Goal: Task Accomplishment & Management: Manage account settings

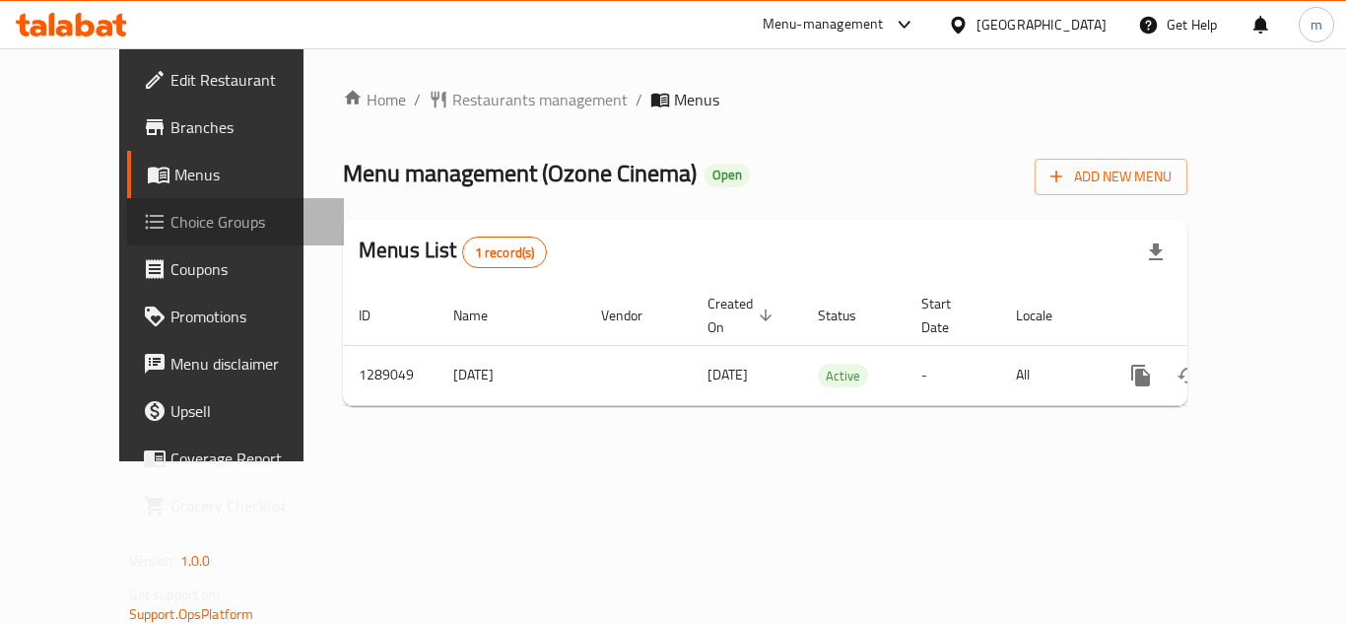
click at [170, 210] on span "Choice Groups" at bounding box center [249, 222] width 158 height 24
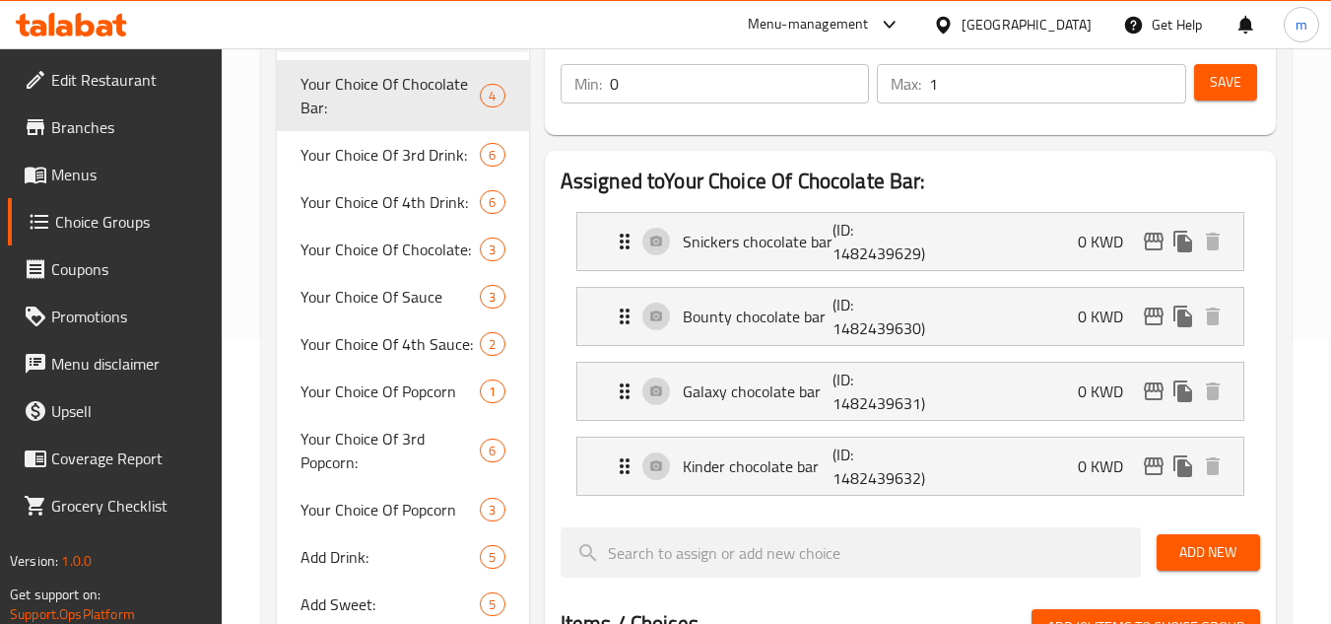
scroll to position [296, 0]
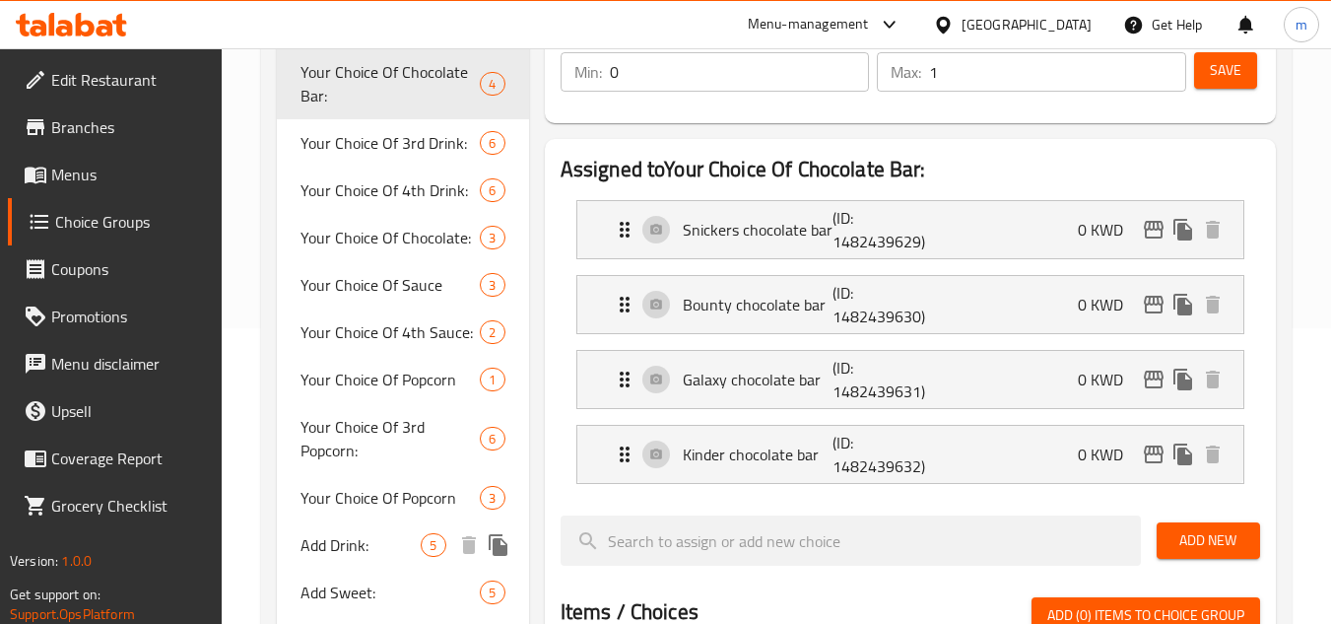
click at [359, 548] on span "Add Drink:" at bounding box center [361, 545] width 120 height 24
type input "Add Drink:"
type input "أضف مشروب:"
type input "5"
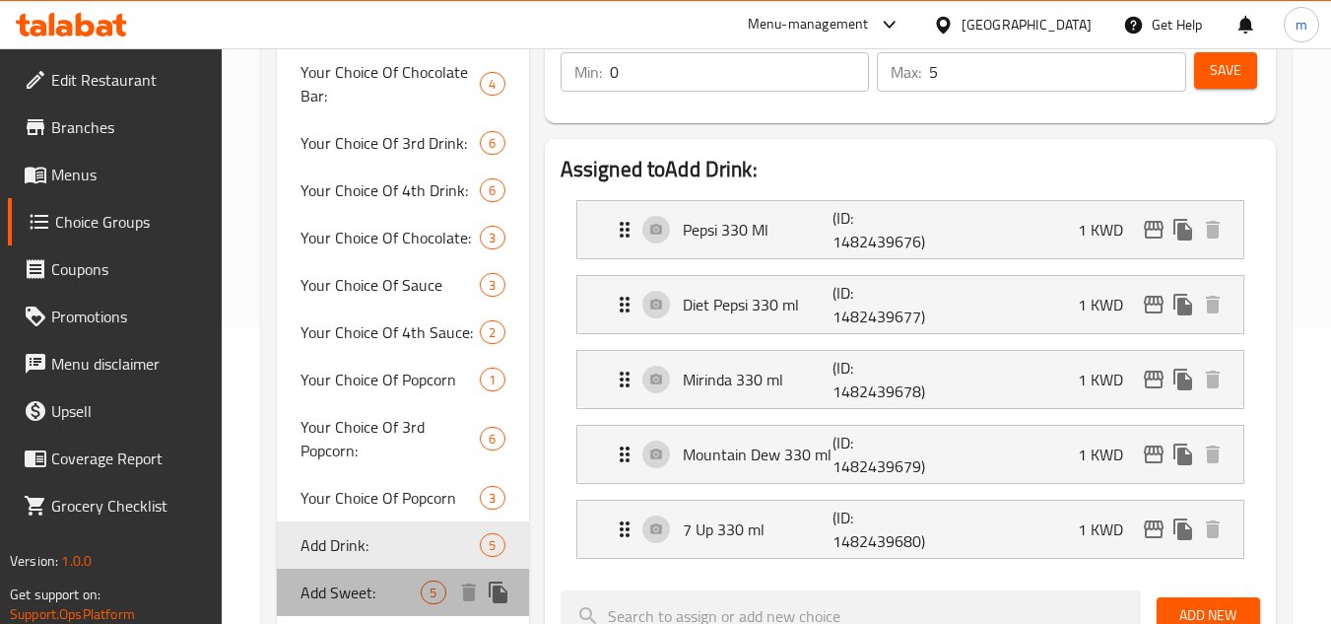
click at [377, 585] on span "Add Sweet:" at bounding box center [361, 592] width 120 height 24
type input "Add Sweet:"
type input "أضف حلوي:"
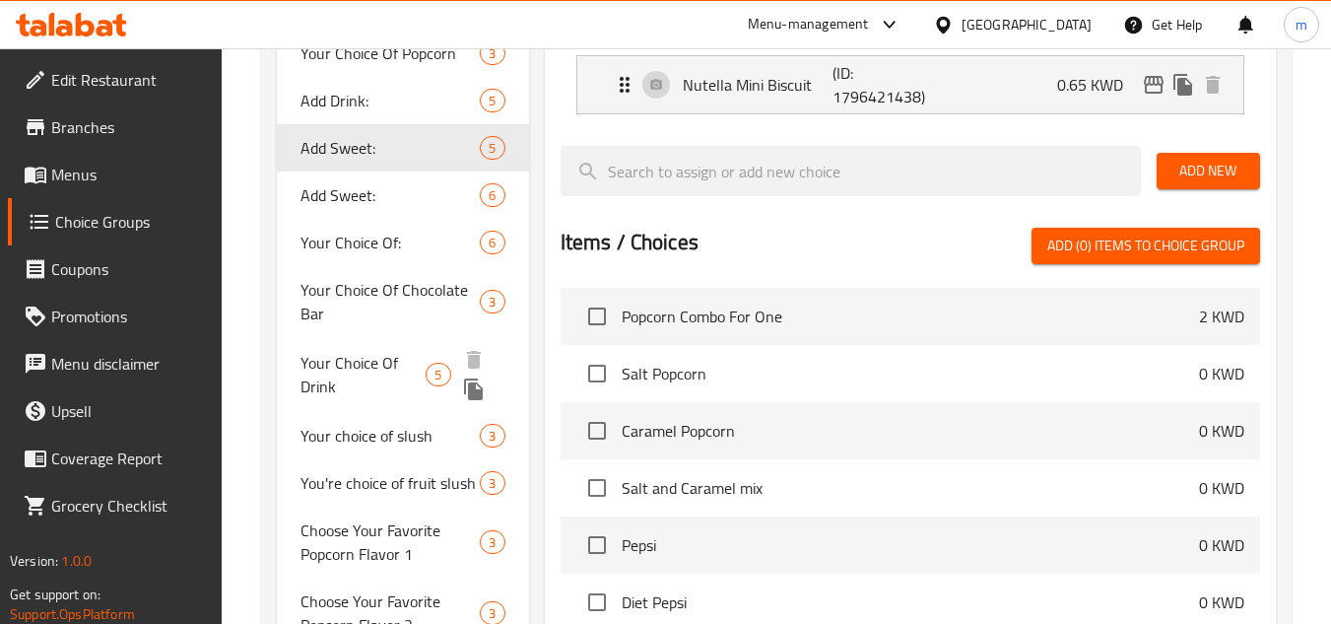
scroll to position [788, 0]
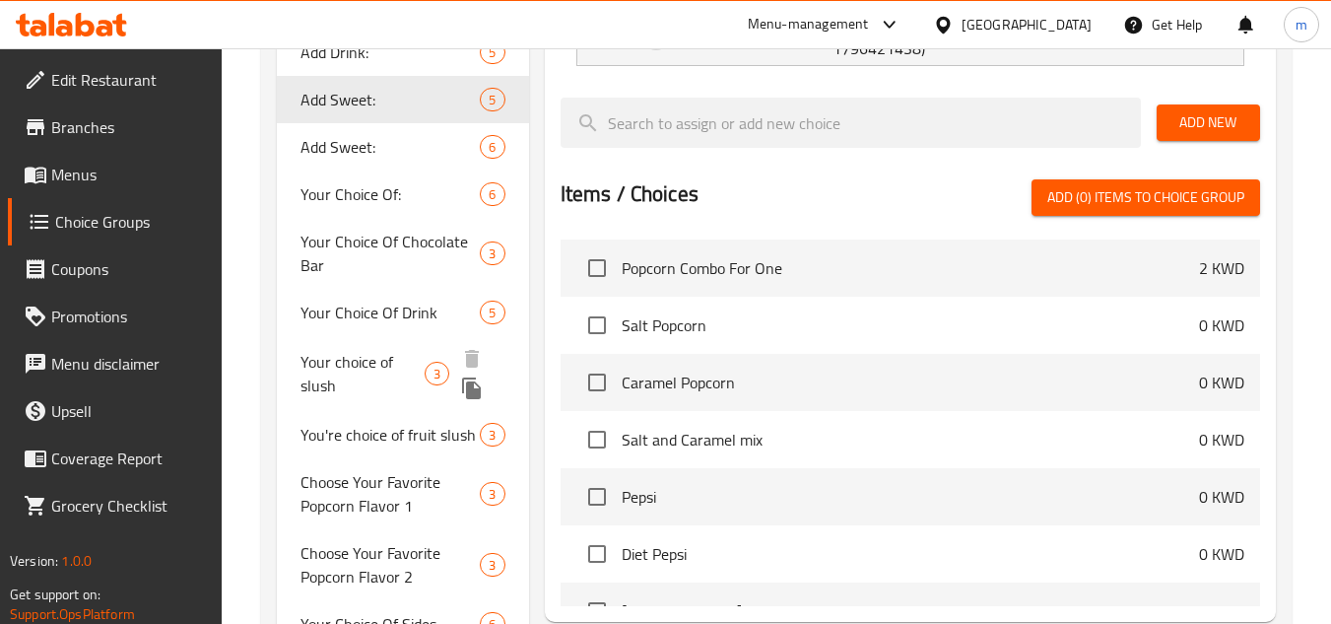
click at [354, 381] on span "Your choice of slush" at bounding box center [363, 373] width 124 height 47
type input "Your choice of slush"
type input "اختيارك من السلاش"
type input "3"
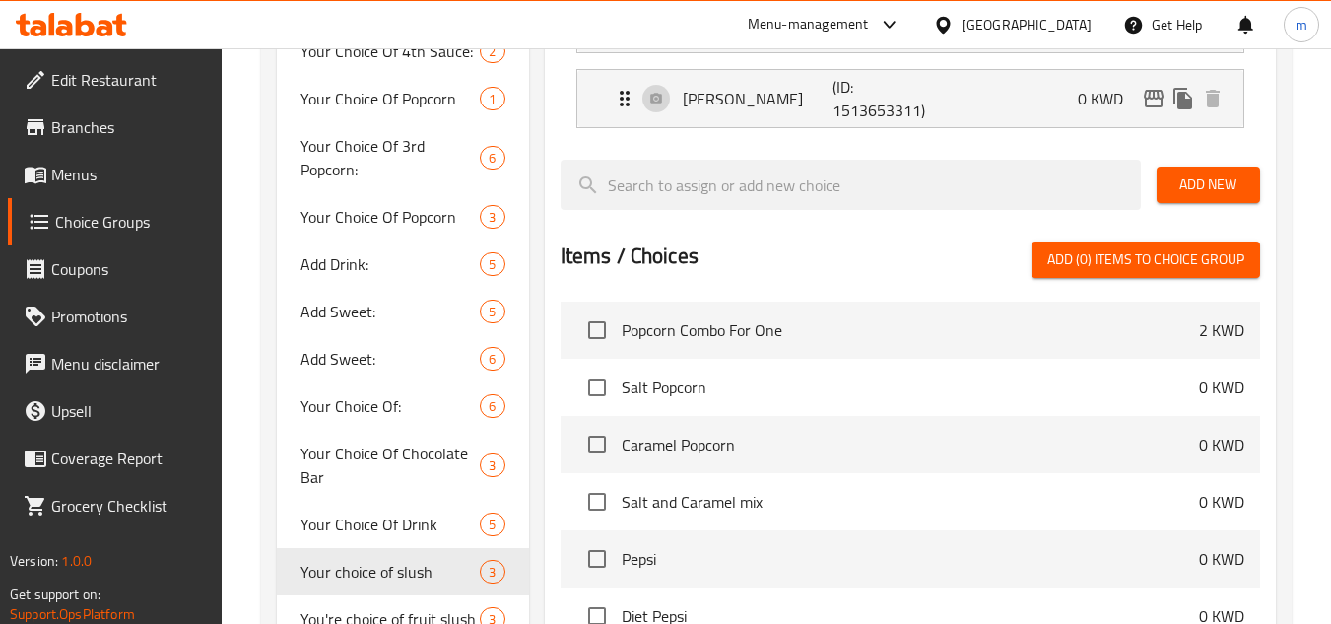
scroll to position [690, 0]
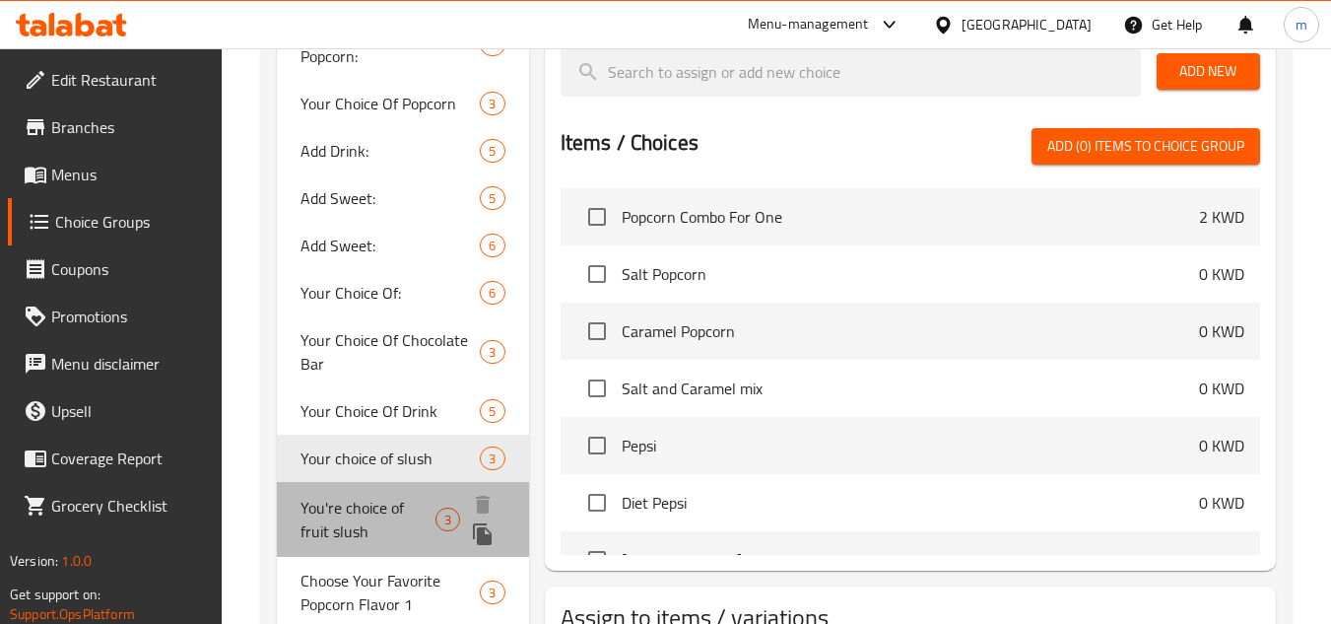
click at [346, 499] on span "You're choice of fruit slush" at bounding box center [368, 519] width 134 height 47
type input "You're choice of fruit slush"
type input "اختيارك من سلاش الفواكه"
type input "1"
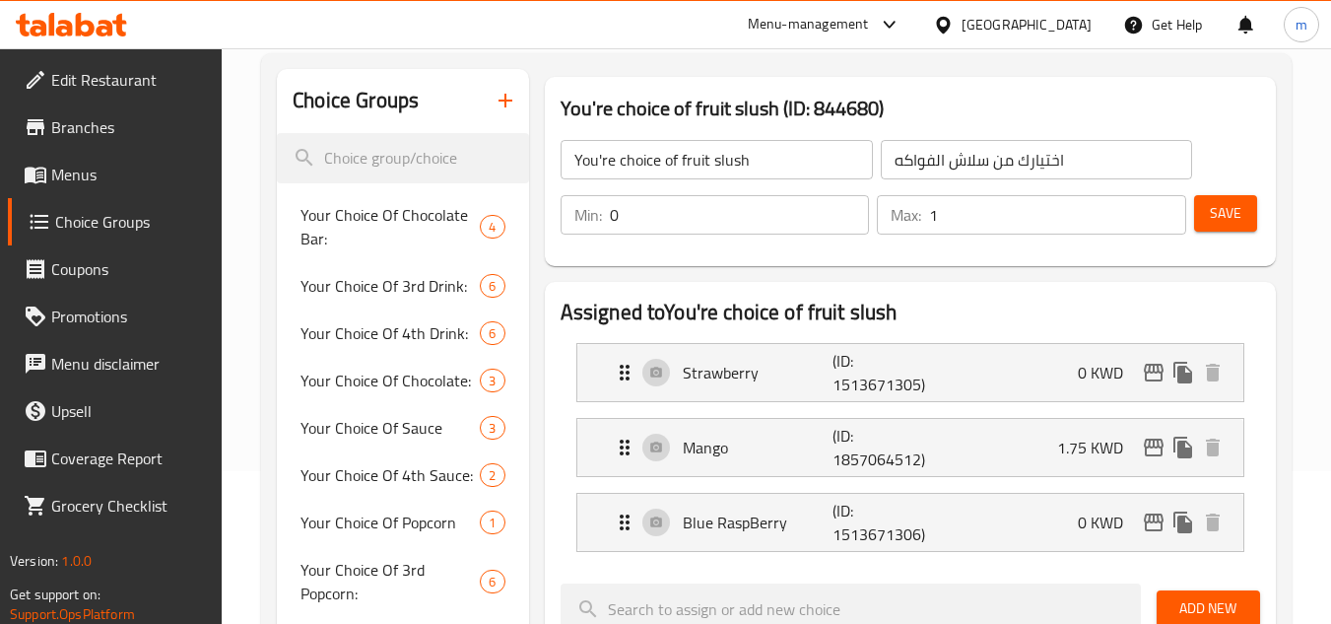
scroll to position [99, 0]
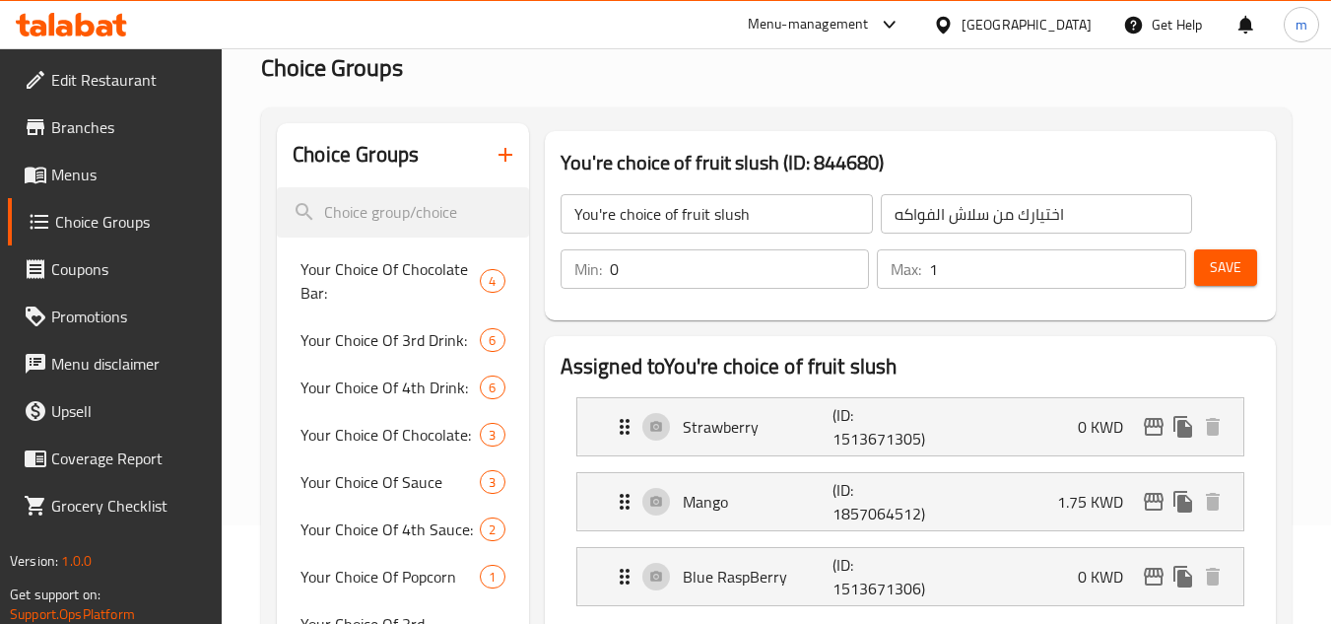
drag, startPoint x: 1062, startPoint y: 24, endPoint x: 1045, endPoint y: 49, distance: 30.6
click at [1062, 23] on div "[GEOGRAPHIC_DATA]" at bounding box center [1027, 25] width 130 height 22
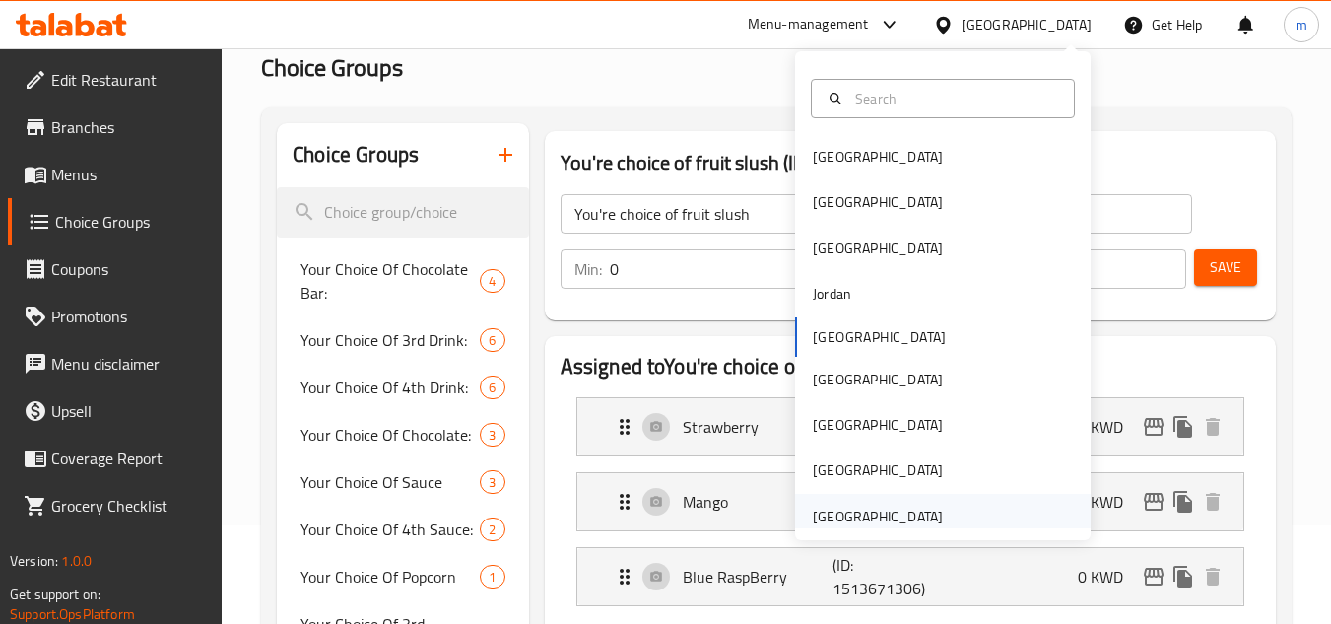
click at [865, 508] on div "[GEOGRAPHIC_DATA]" at bounding box center [878, 516] width 130 height 22
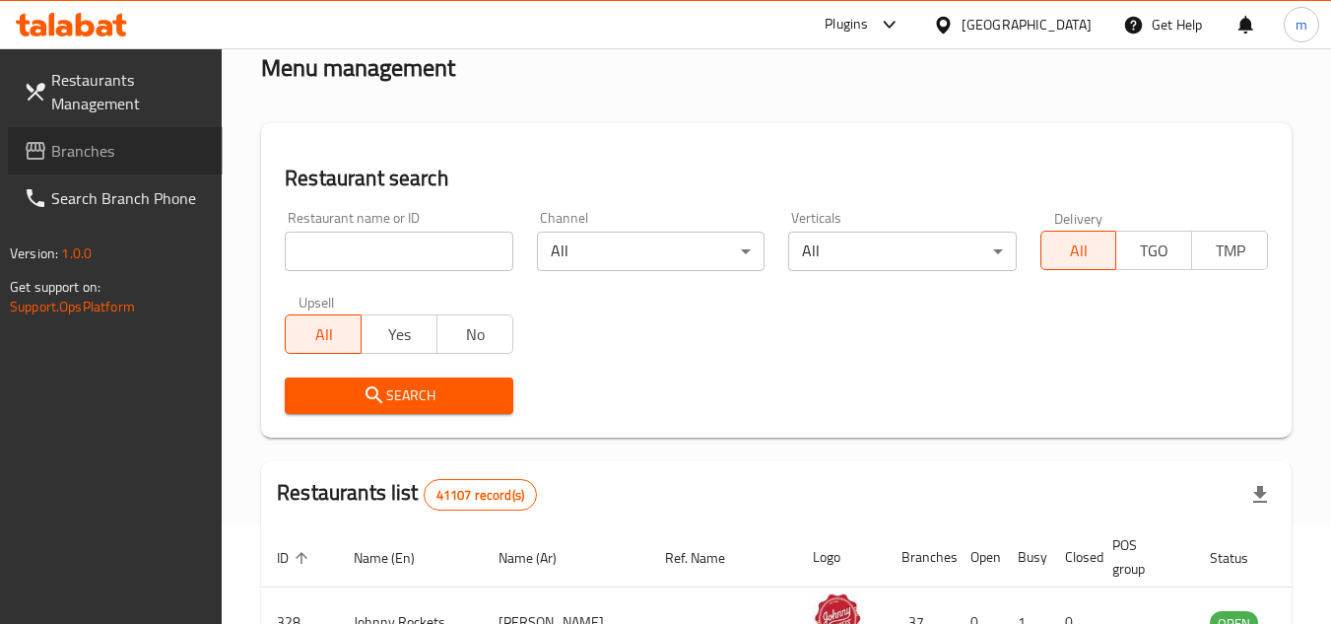
click at [92, 148] on span "Branches" at bounding box center [129, 151] width 156 height 24
